Goal: Information Seeking & Learning: Learn about a topic

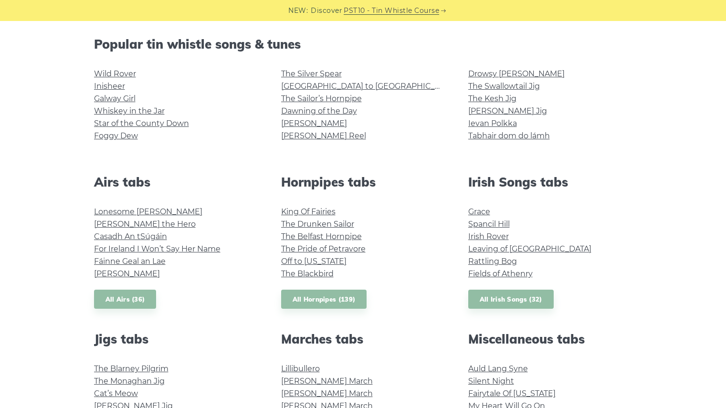
scroll to position [238, 0]
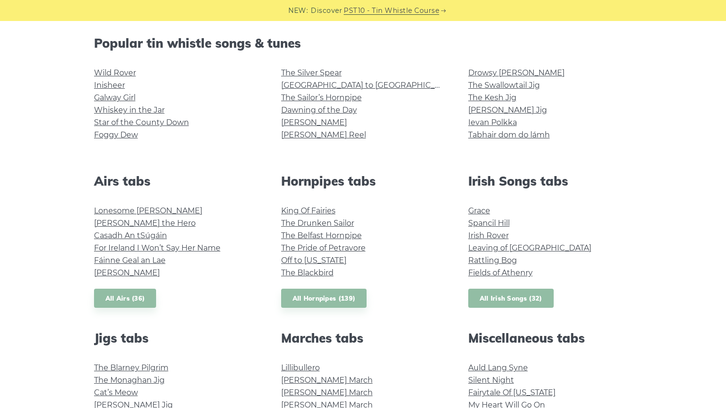
click at [526, 296] on link "All Irish Songs (32)" at bounding box center [510, 299] width 85 height 20
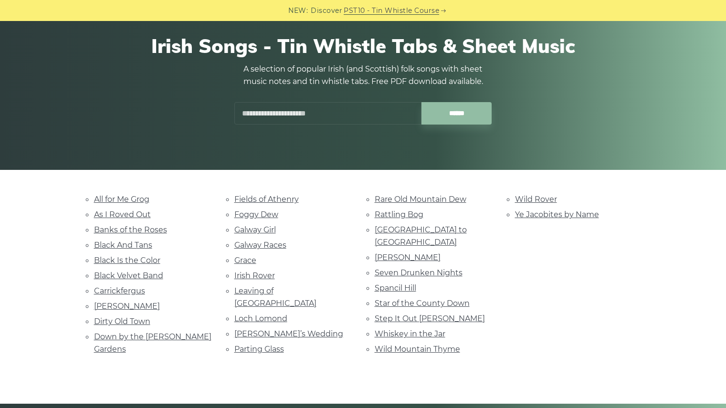
scroll to position [82, 0]
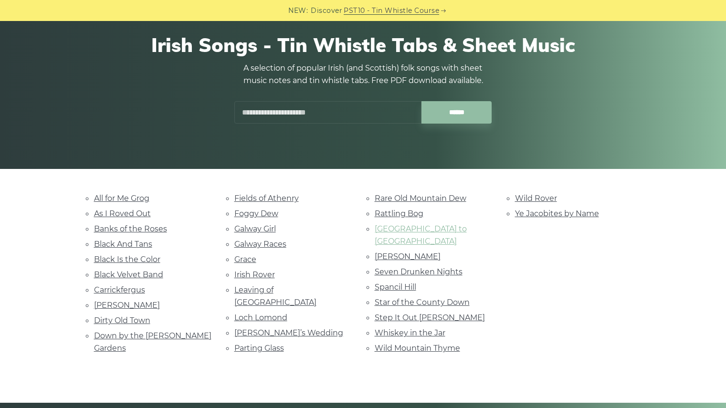
click at [438, 229] on link "[GEOGRAPHIC_DATA] to [GEOGRAPHIC_DATA]" at bounding box center [421, 234] width 92 height 21
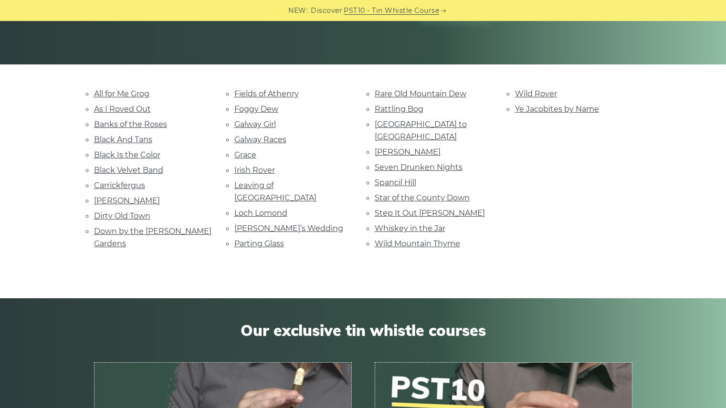
scroll to position [187, 0]
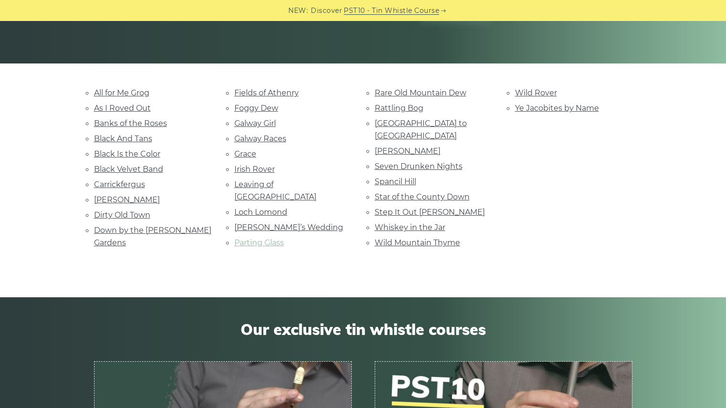
click at [266, 238] on link "Parting Glass" at bounding box center [259, 242] width 50 height 9
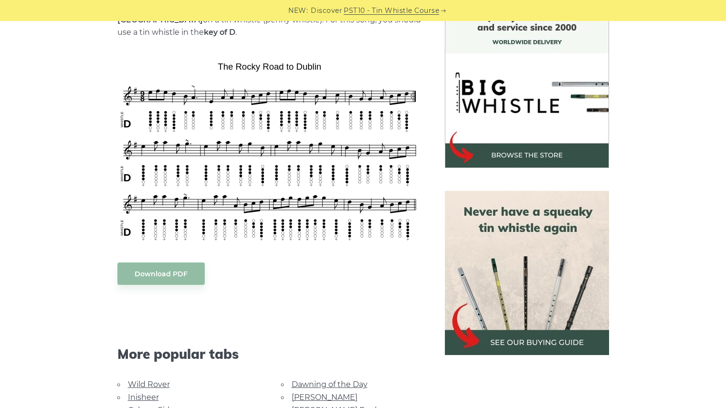
scroll to position [271, 0]
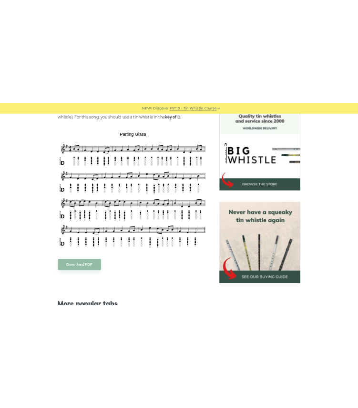
scroll to position [261, 0]
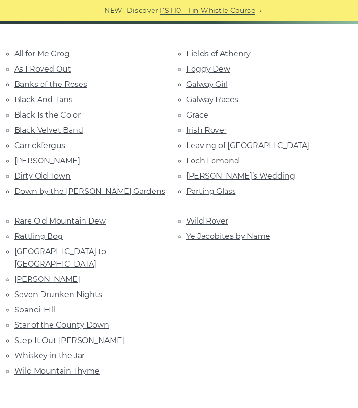
scroll to position [193, 0]
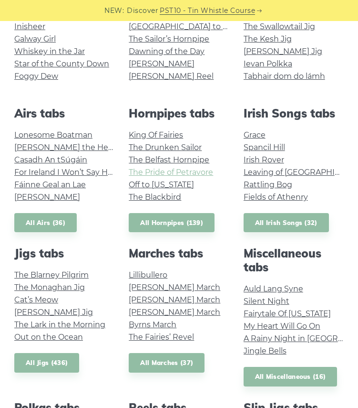
scroll to position [266, 0]
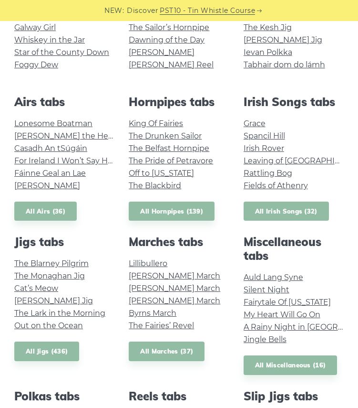
click at [269, 211] on link "All Irish Songs (32)" at bounding box center [286, 211] width 85 height 20
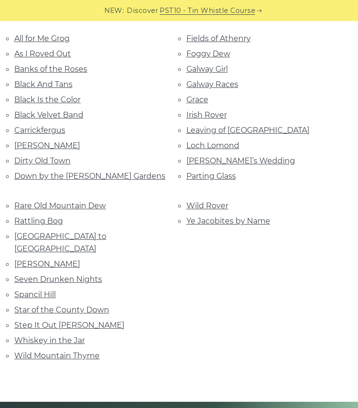
scroll to position [209, 0]
click at [199, 52] on link "Foggy Dew" at bounding box center [209, 53] width 44 height 9
click at [45, 93] on li "Black Is the Color" at bounding box center [93, 99] width 158 height 13
click at [49, 101] on link "Black Is the Color" at bounding box center [47, 98] width 66 height 9
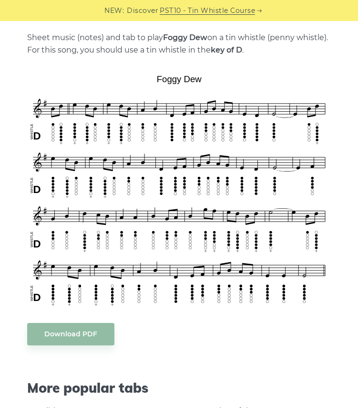
scroll to position [207, 0]
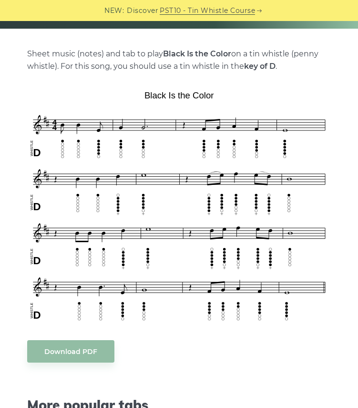
scroll to position [191, 0]
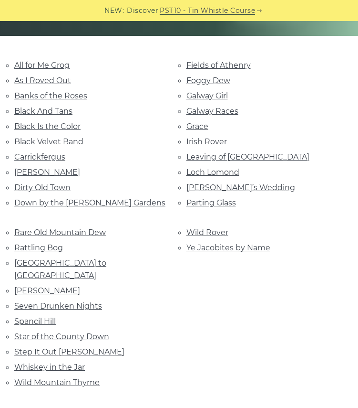
scroll to position [177, 0]
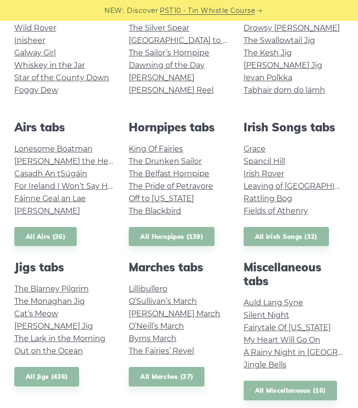
scroll to position [240, 0]
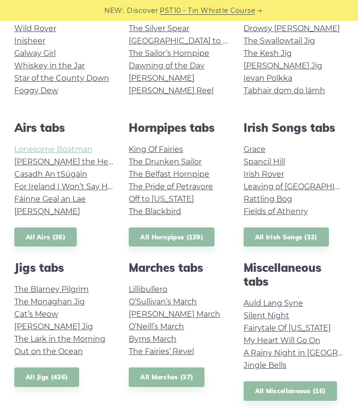
click at [56, 151] on link "Lonesome Boatman" at bounding box center [53, 149] width 78 height 9
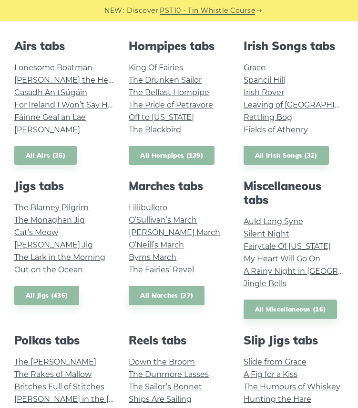
scroll to position [323, 0]
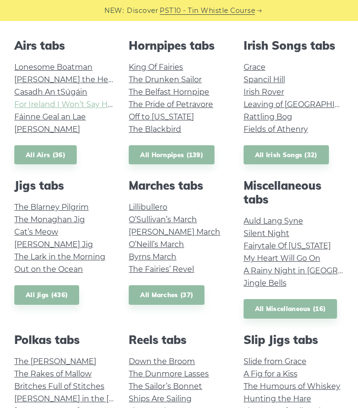
click at [85, 107] on link "For Ireland I Won’t Say Her Name" at bounding box center [77, 104] width 126 height 9
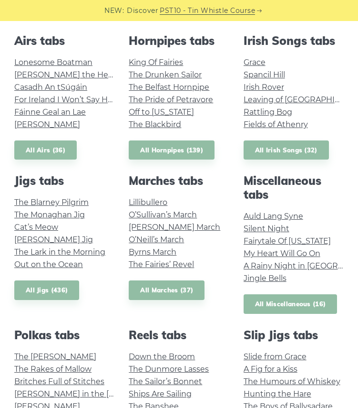
scroll to position [240, 0]
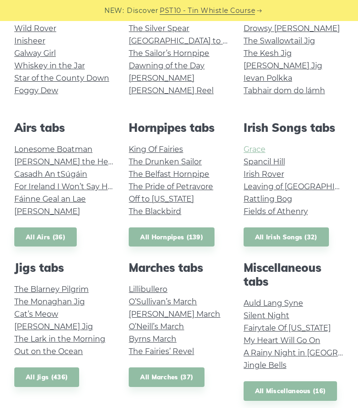
click at [253, 147] on link "Grace" at bounding box center [255, 149] width 22 height 9
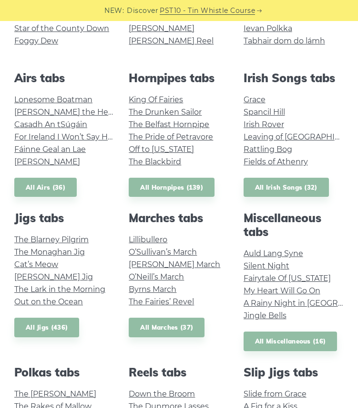
scroll to position [291, 0]
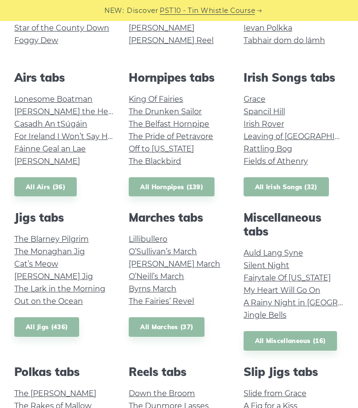
click at [261, 188] on link "All Irish Songs (32)" at bounding box center [286, 187] width 85 height 20
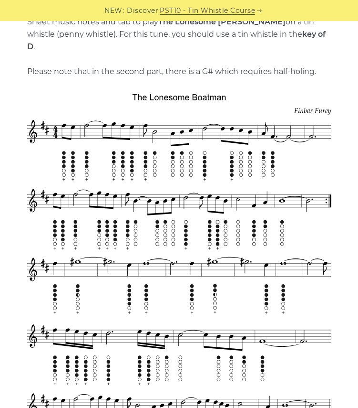
scroll to position [229, 0]
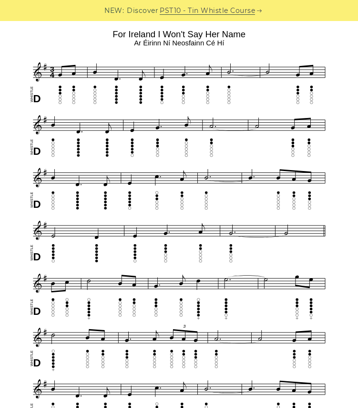
scroll to position [262, 0]
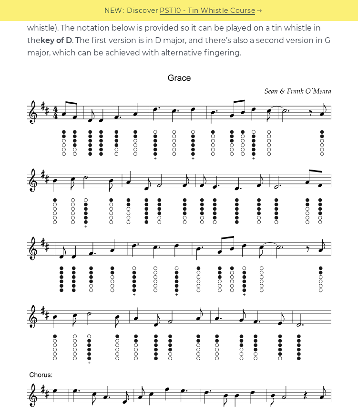
scroll to position [228, 0]
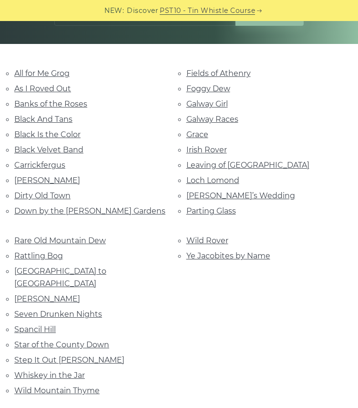
scroll to position [173, 0]
